Goal: Navigation & Orientation: Find specific page/section

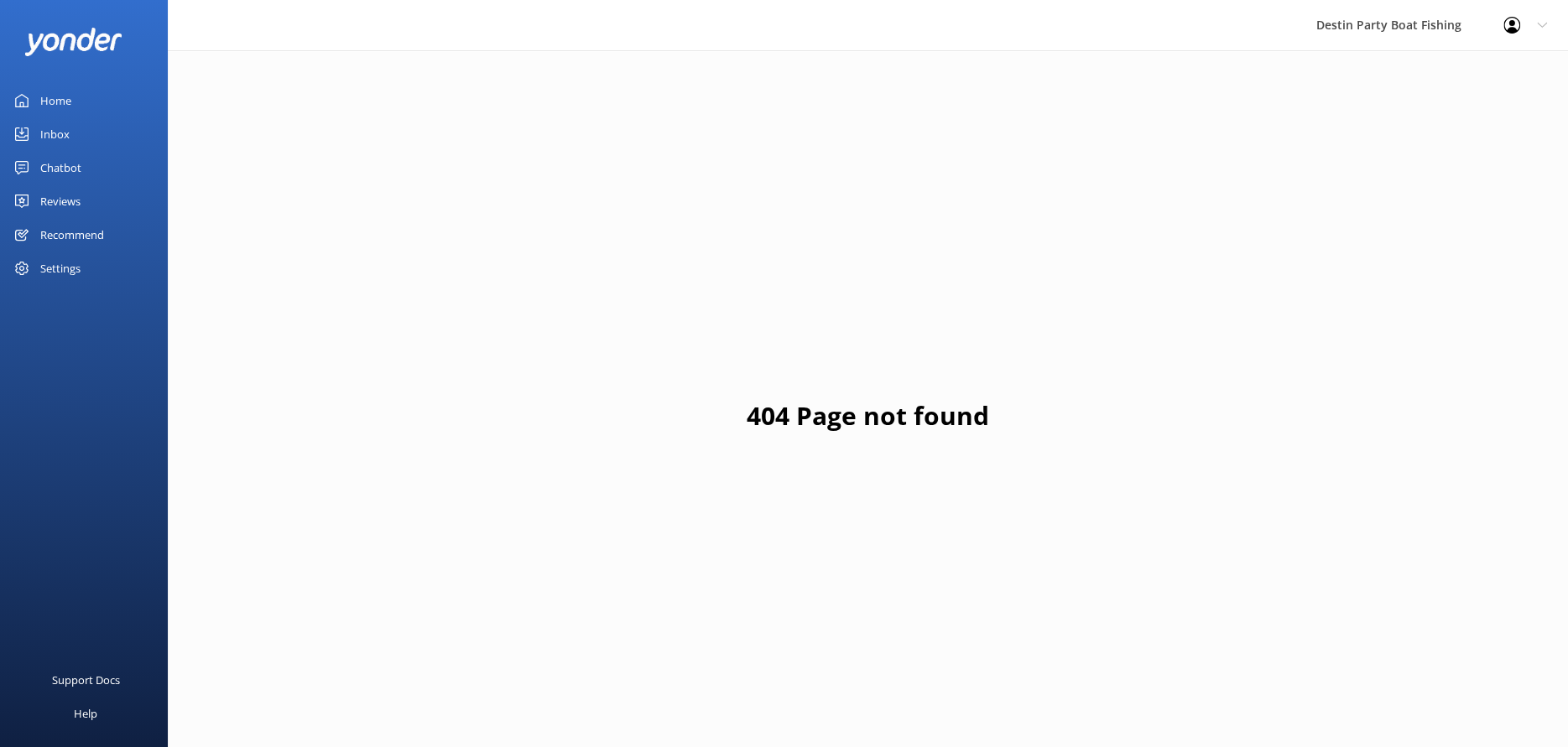
drag, startPoint x: 68, startPoint y: 92, endPoint x: 124, endPoint y: 79, distance: 57.5
click at [68, 92] on div "Home" at bounding box center [56, 100] width 31 height 33
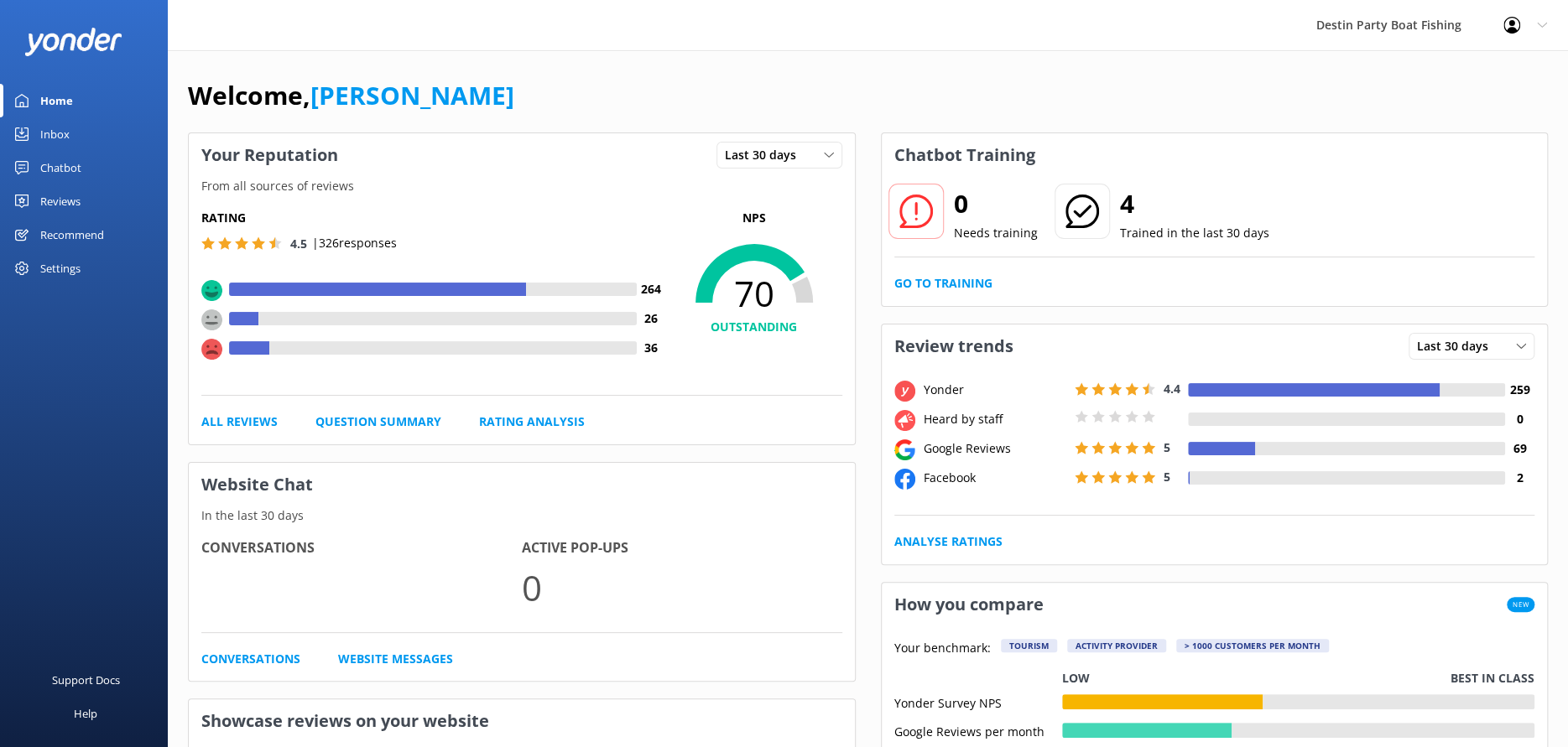
click at [264, 407] on div "Rating 4.5 | 326 responses 264 26 36 NPS 70 OUTSTANDING All Reviews Question Su…" at bounding box center [521, 320] width 666 height 248
click at [265, 414] on div "Rating 4.5 | 326 responses 264 26 36 NPS 70 OUTSTANDING All Reviews Question Su…" at bounding box center [521, 320] width 666 height 248
click at [266, 416] on link "All Reviews" at bounding box center [239, 422] width 76 height 19
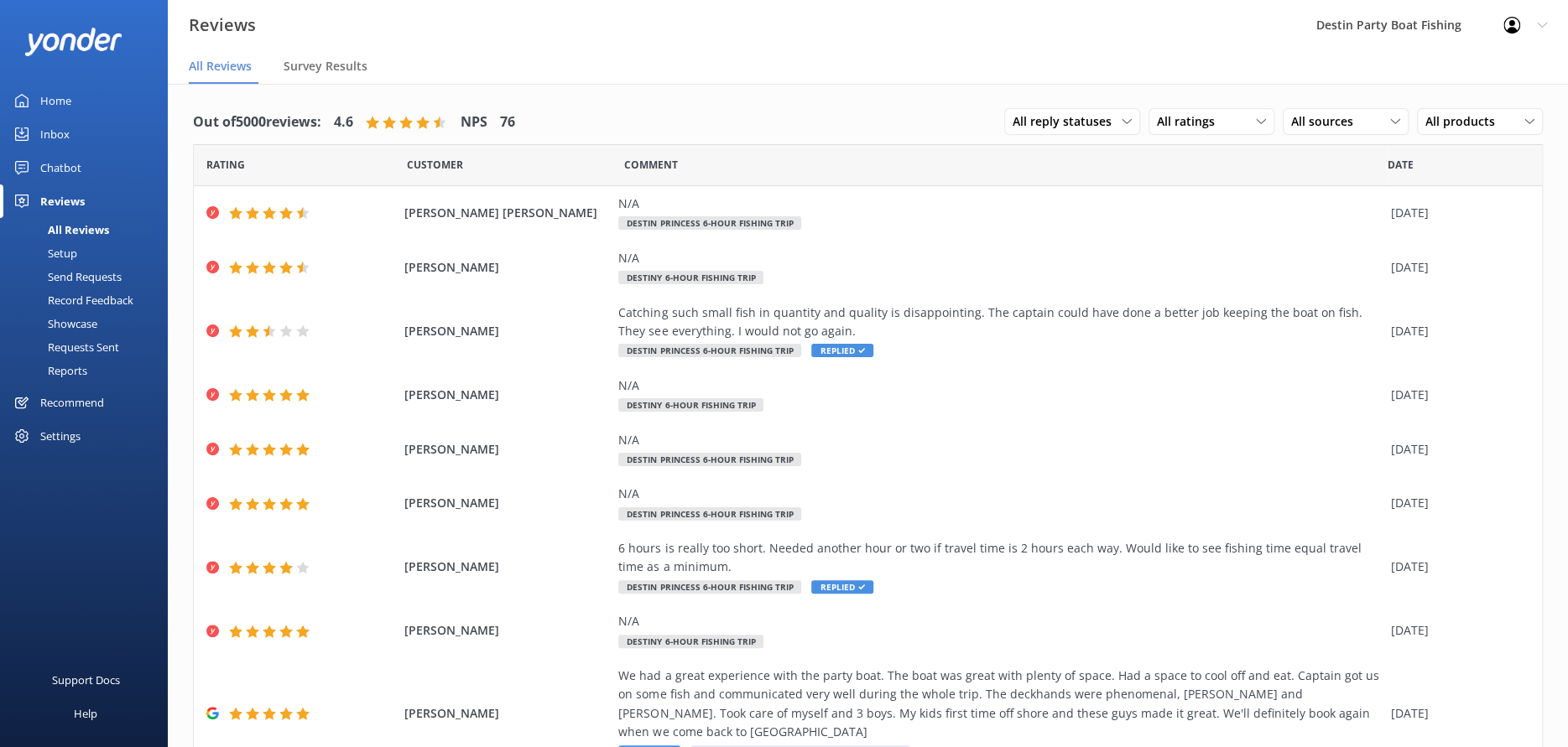
click at [57, 95] on div "Home" at bounding box center [56, 100] width 31 height 33
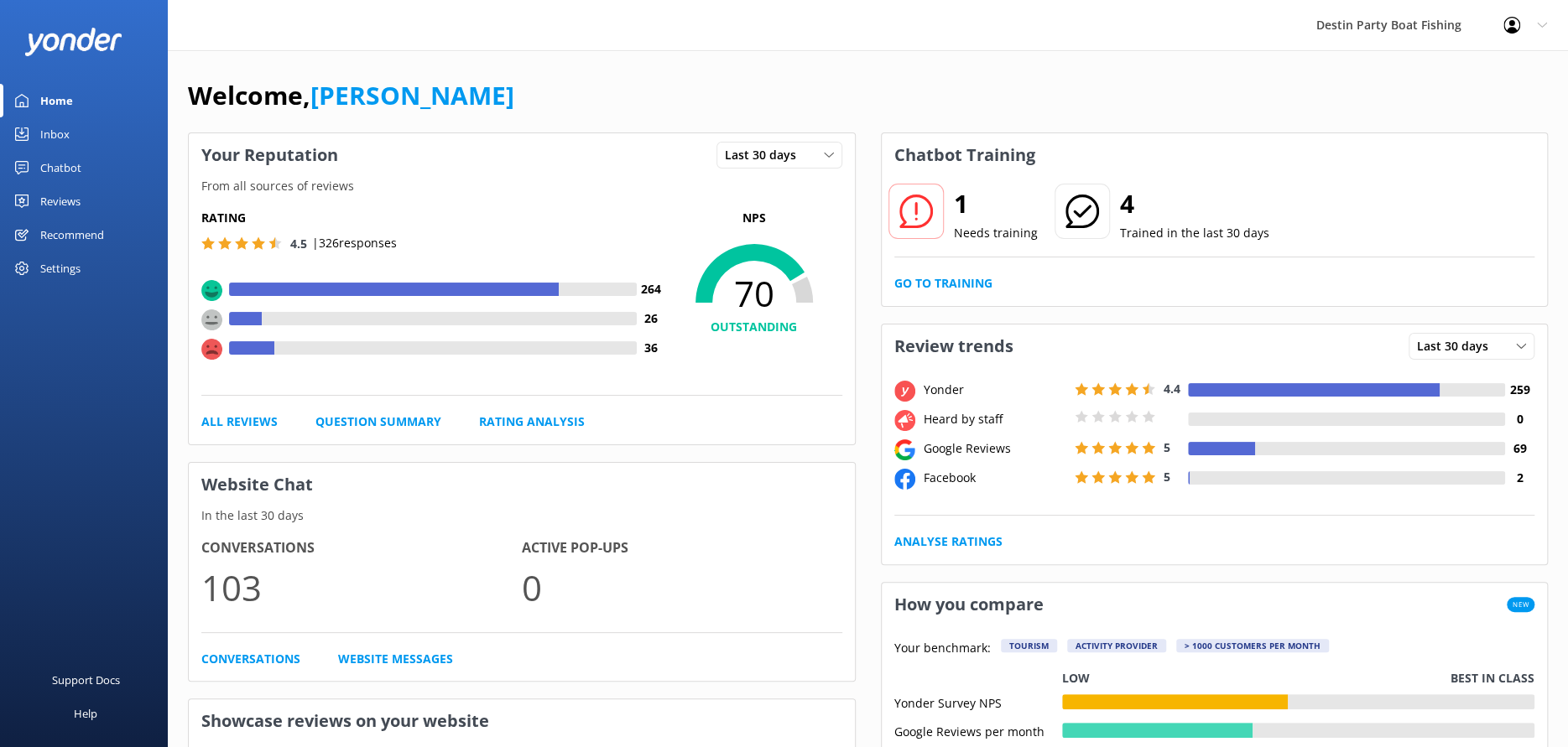
drag, startPoint x: 44, startPoint y: 102, endPoint x: 59, endPoint y: 105, distance: 15.3
click at [44, 102] on div "Home" at bounding box center [56, 100] width 33 height 33
